Goal: Information Seeking & Learning: Learn about a topic

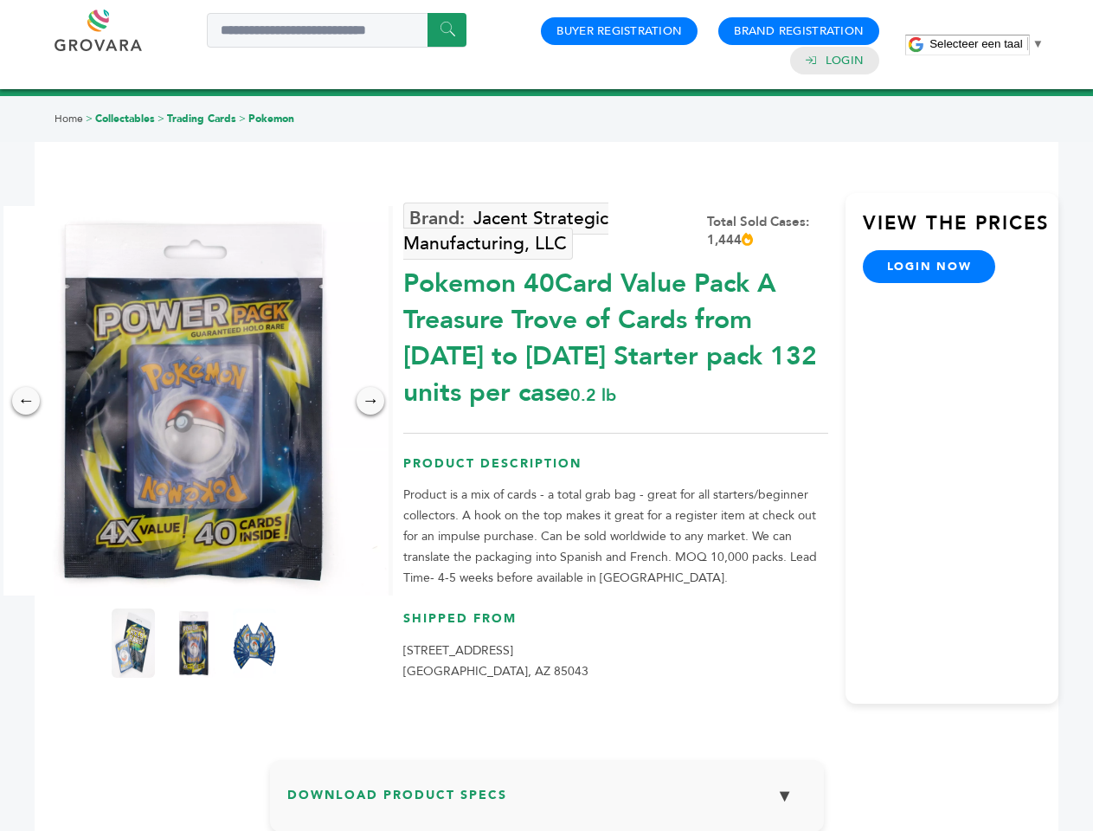
click at [986, 43] on span "Selecteer een taal" at bounding box center [975, 43] width 93 height 13
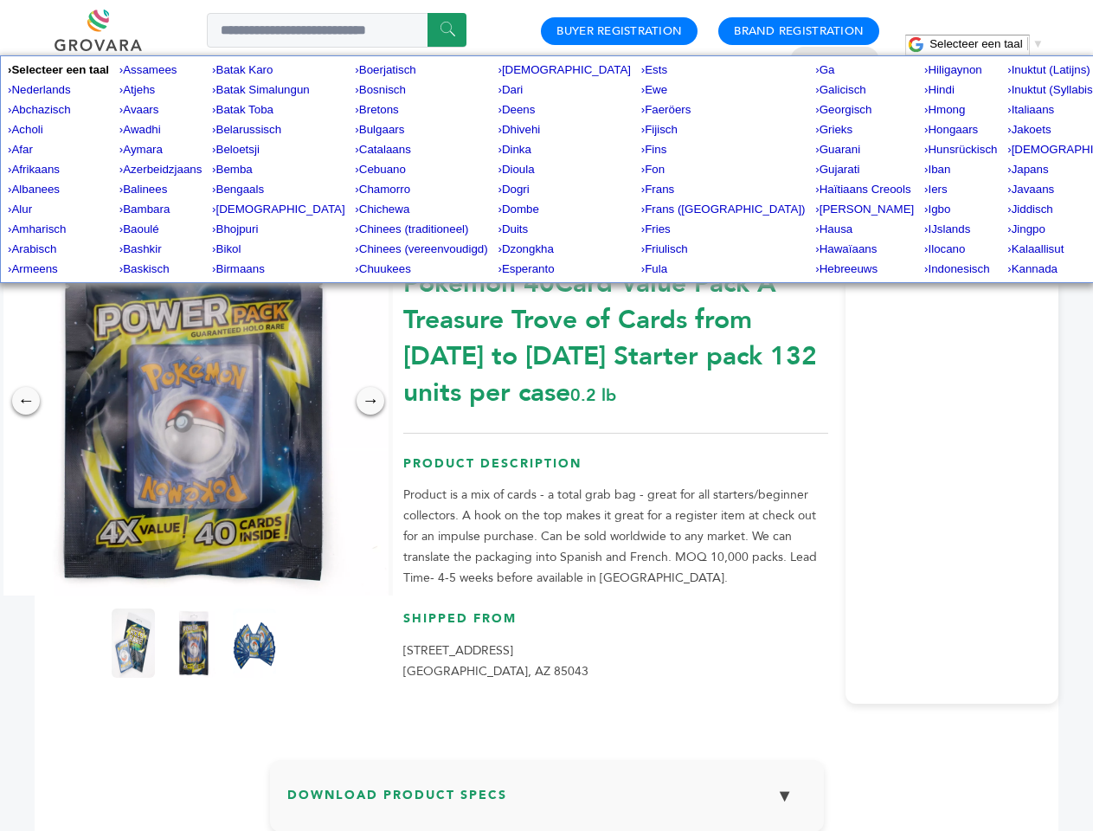
click at [194, 401] on img at bounding box center [193, 400] width 389 height 389
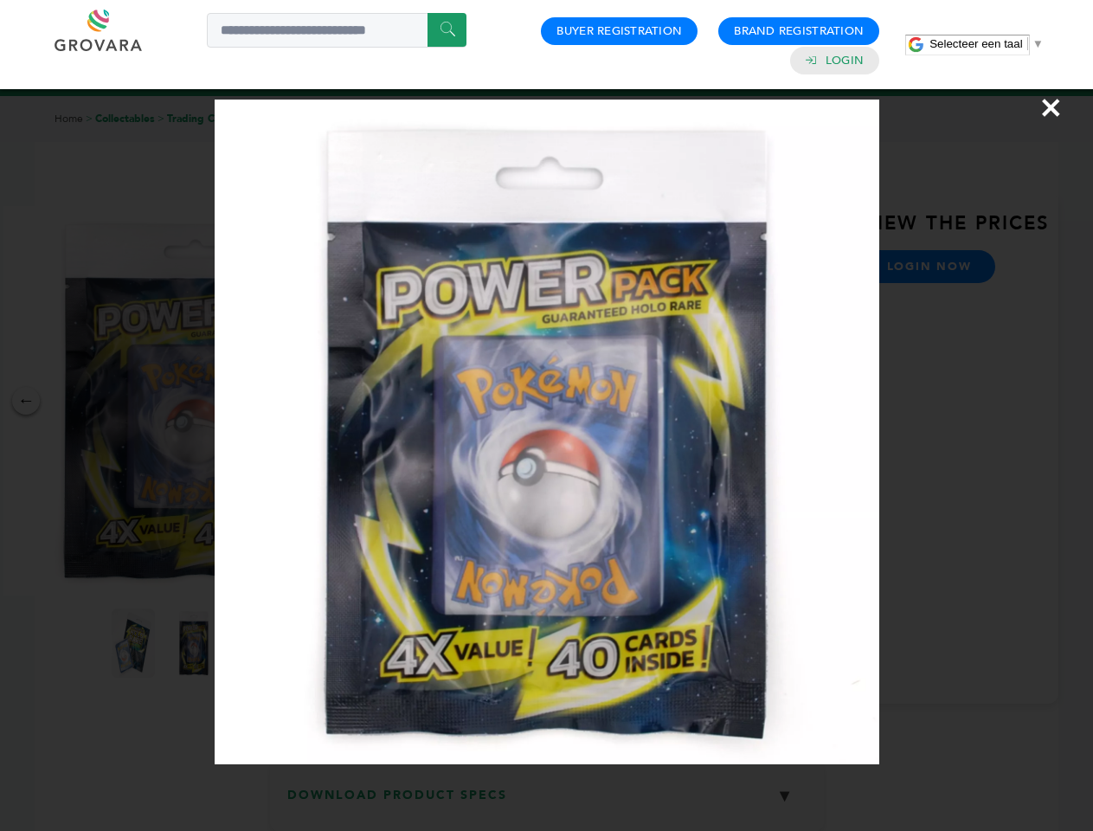
click at [26, 401] on div "×" at bounding box center [546, 415] width 1093 height 831
click at [370, 401] on div "→" at bounding box center [371, 401] width 28 height 28
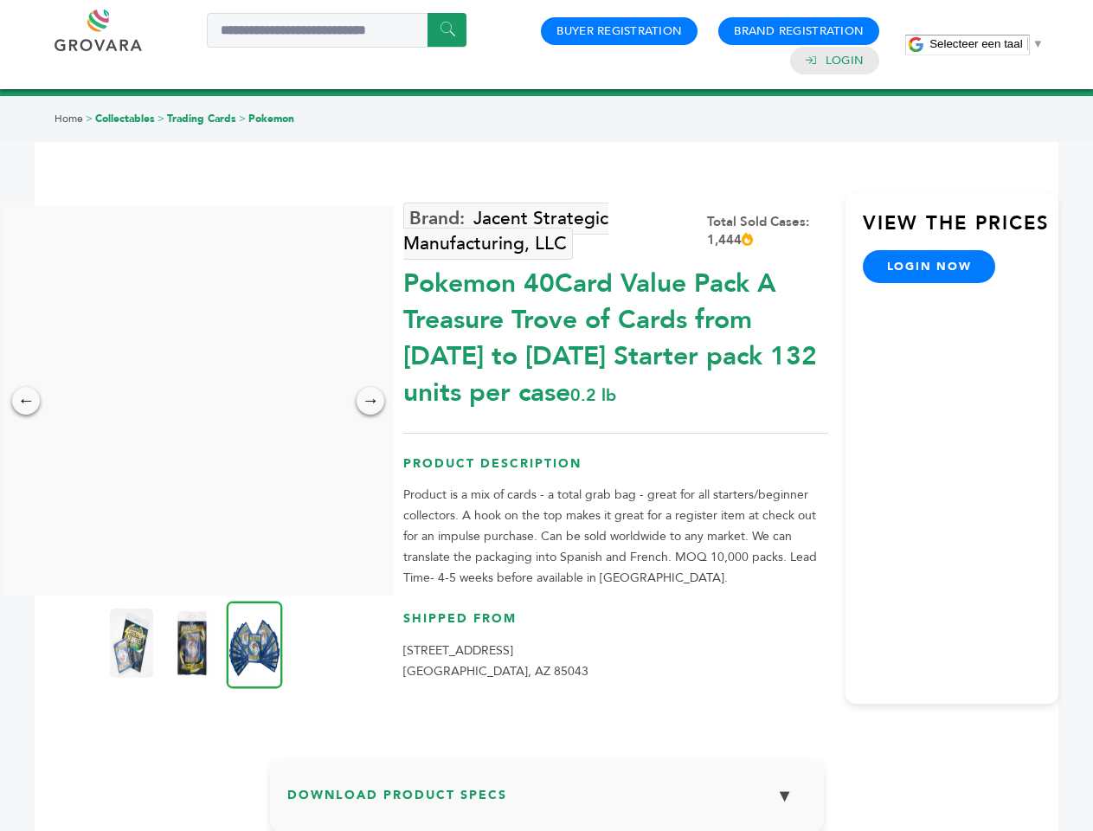
click at [133, 643] on img at bounding box center [131, 642] width 43 height 69
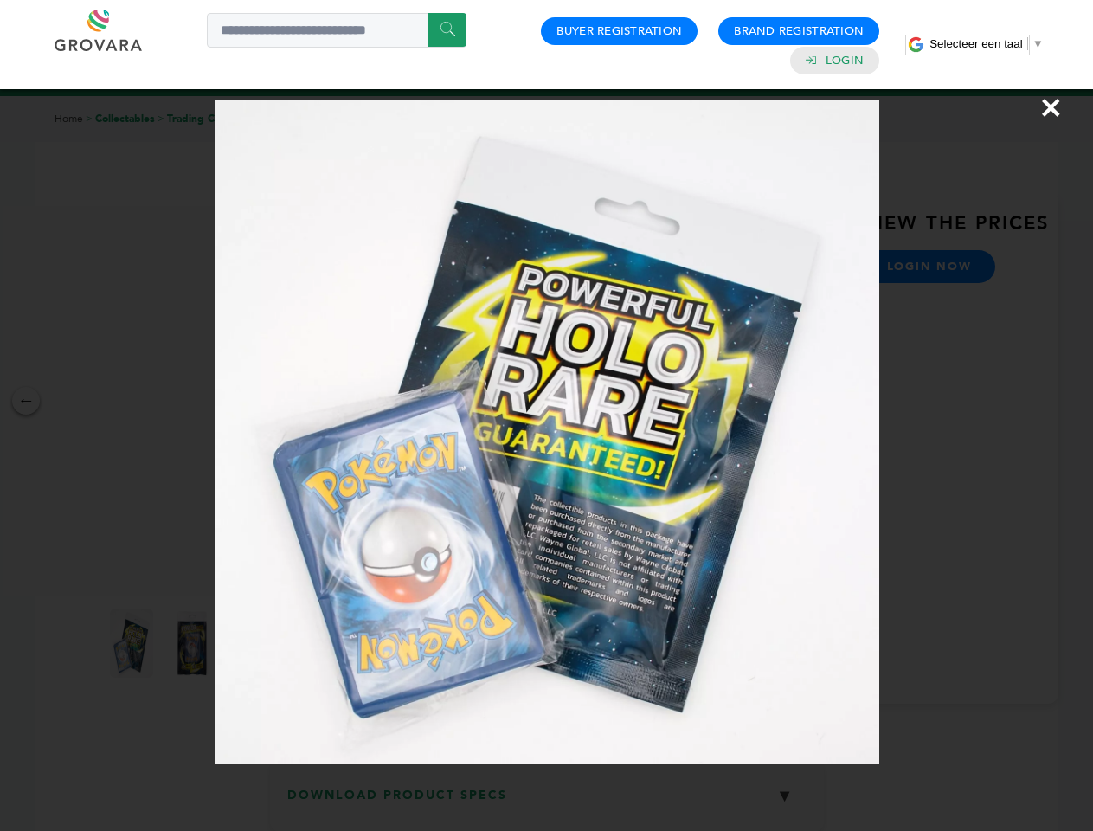
click at [194, 643] on div "×" at bounding box center [546, 415] width 1093 height 831
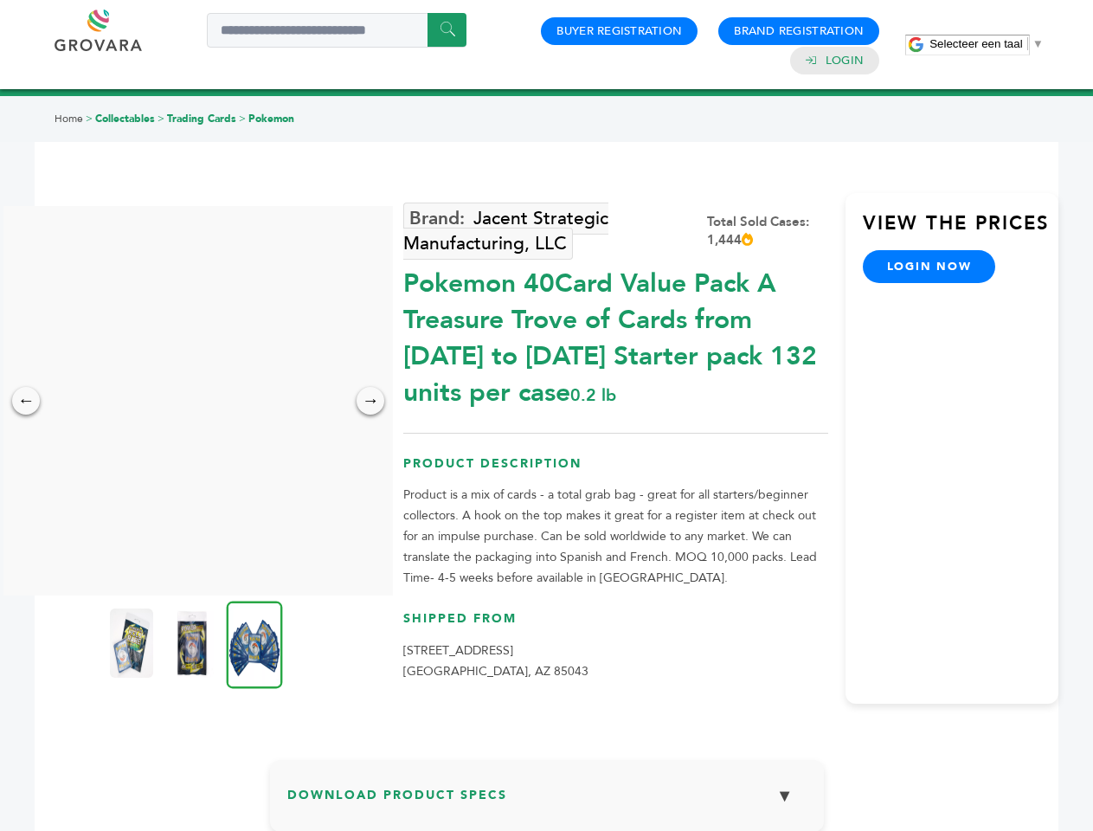
click at [254, 643] on img at bounding box center [255, 644] width 56 height 87
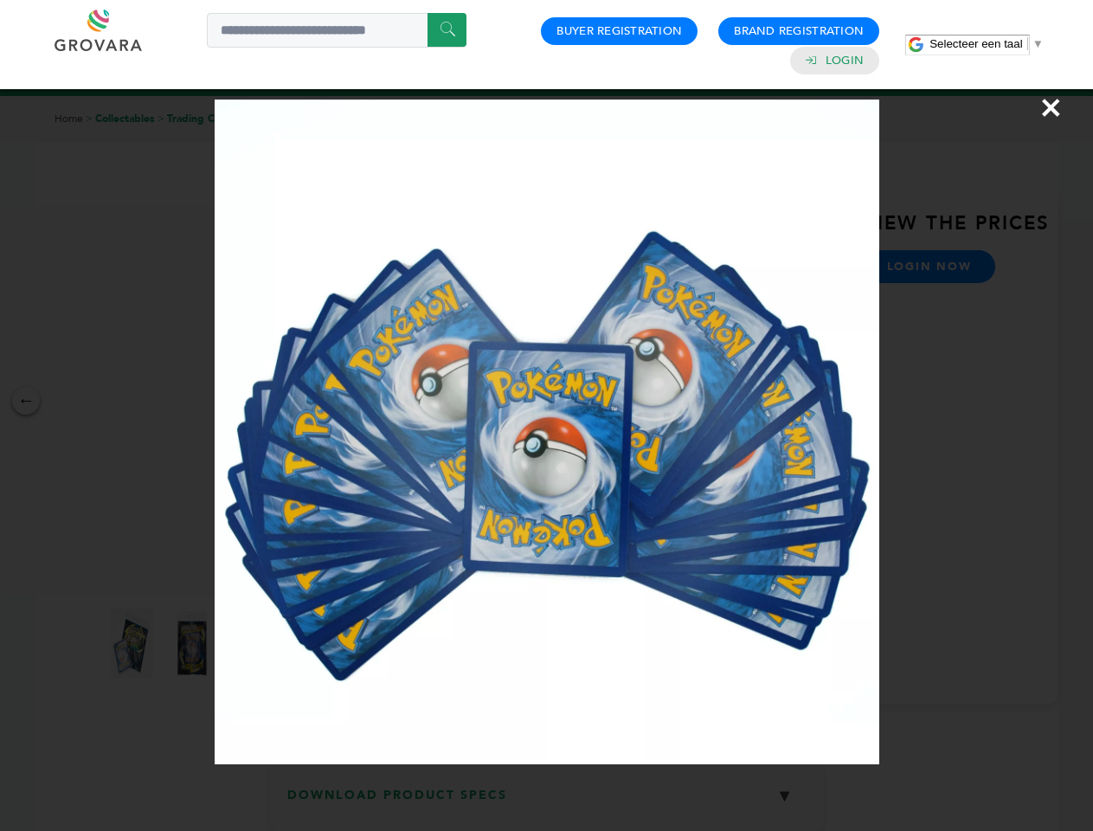
click at [547, 802] on div "×" at bounding box center [546, 415] width 1093 height 831
